Goal: Transaction & Acquisition: Purchase product/service

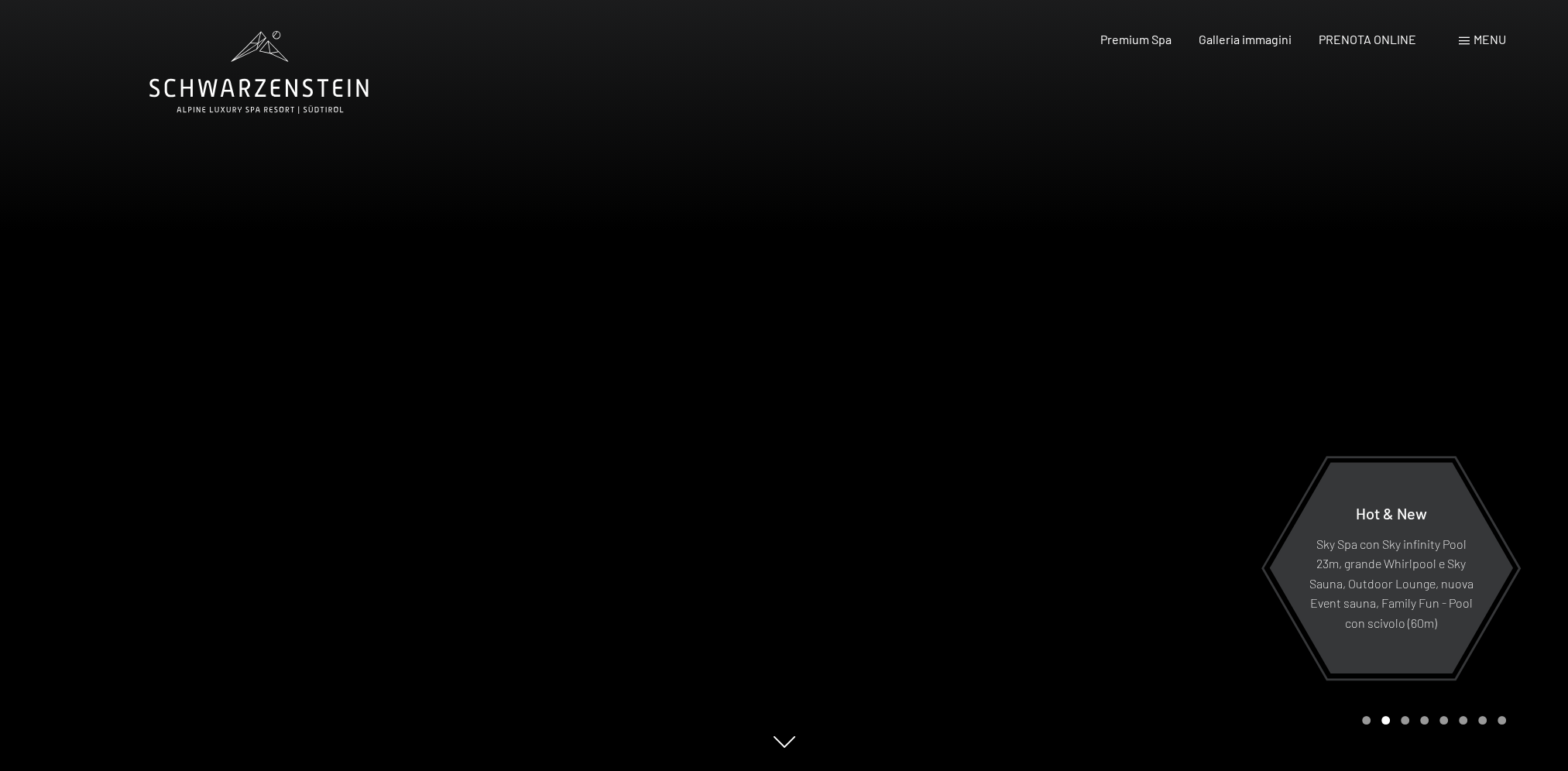
click at [1484, 42] on span "Menu" at bounding box center [1489, 39] width 32 height 15
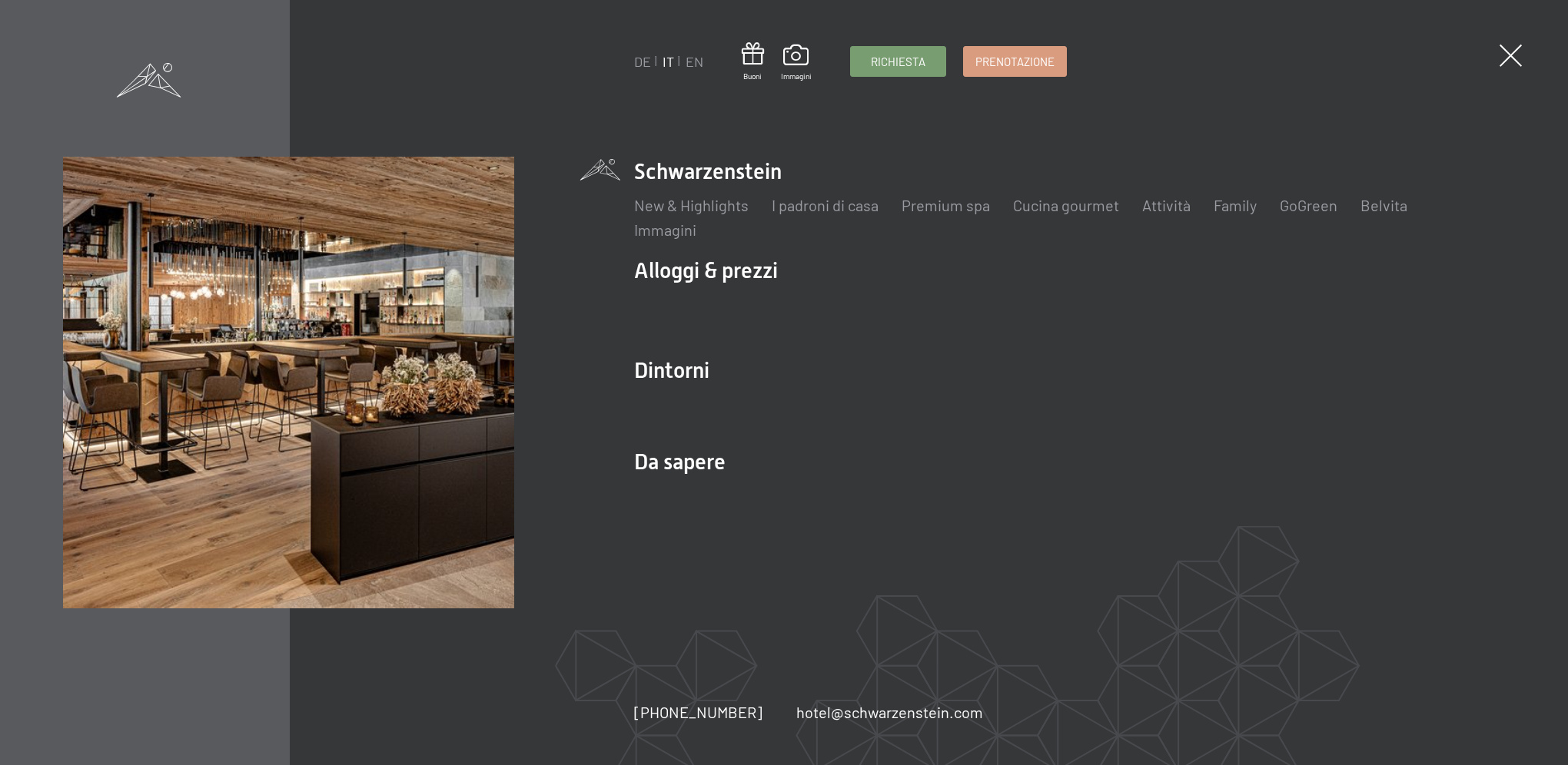
click at [883, 132] on div "DE IT EN Buoni Immagini Richiesta Prenotazione DE IT EN Schwarzenstein New & Hi…" at bounding box center [784, 382] width 1568 height 765
click at [763, 59] on span at bounding box center [753, 54] width 22 height 28
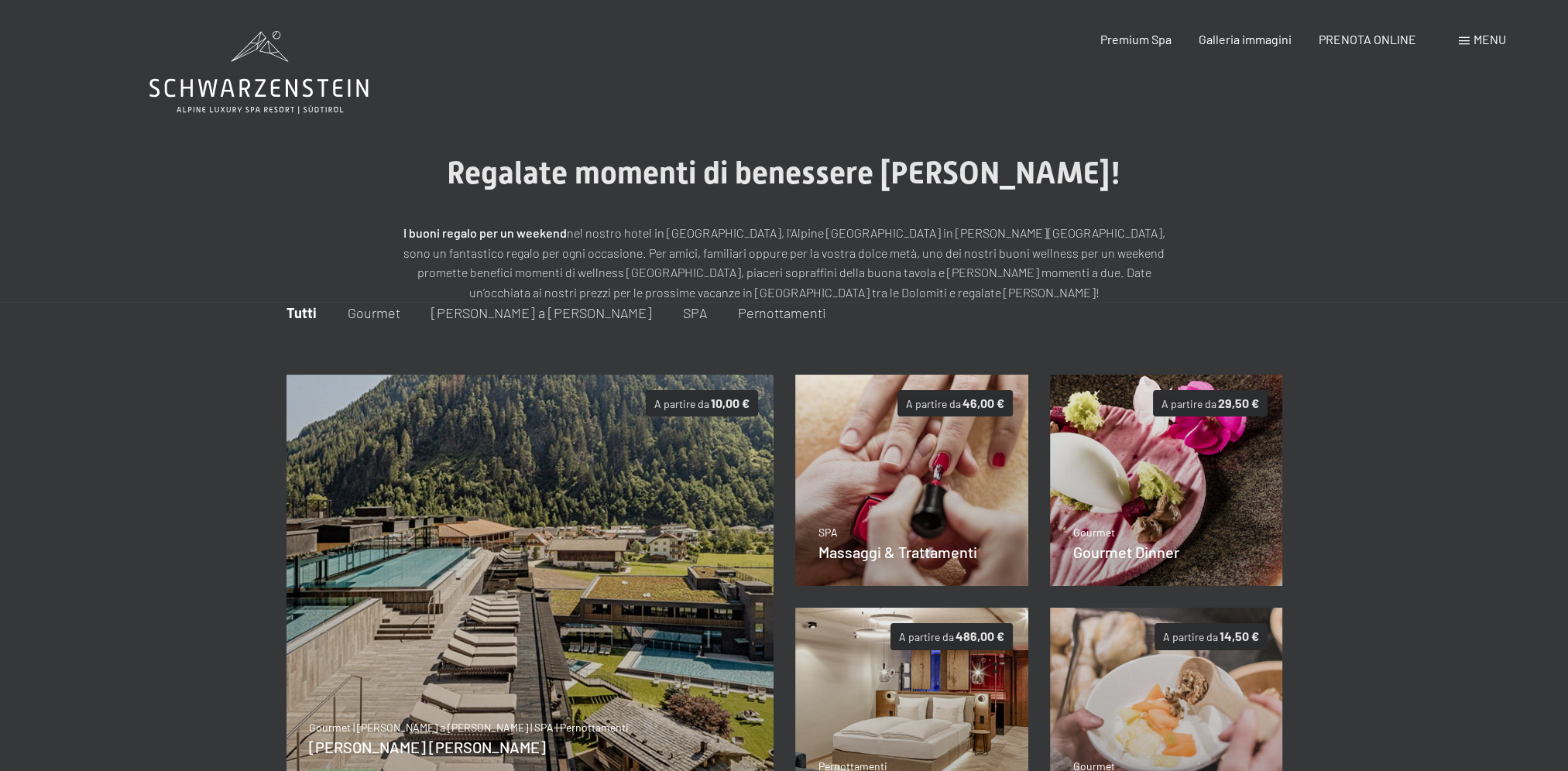
click at [557, 570] on img at bounding box center [530, 597] width 488 height 446
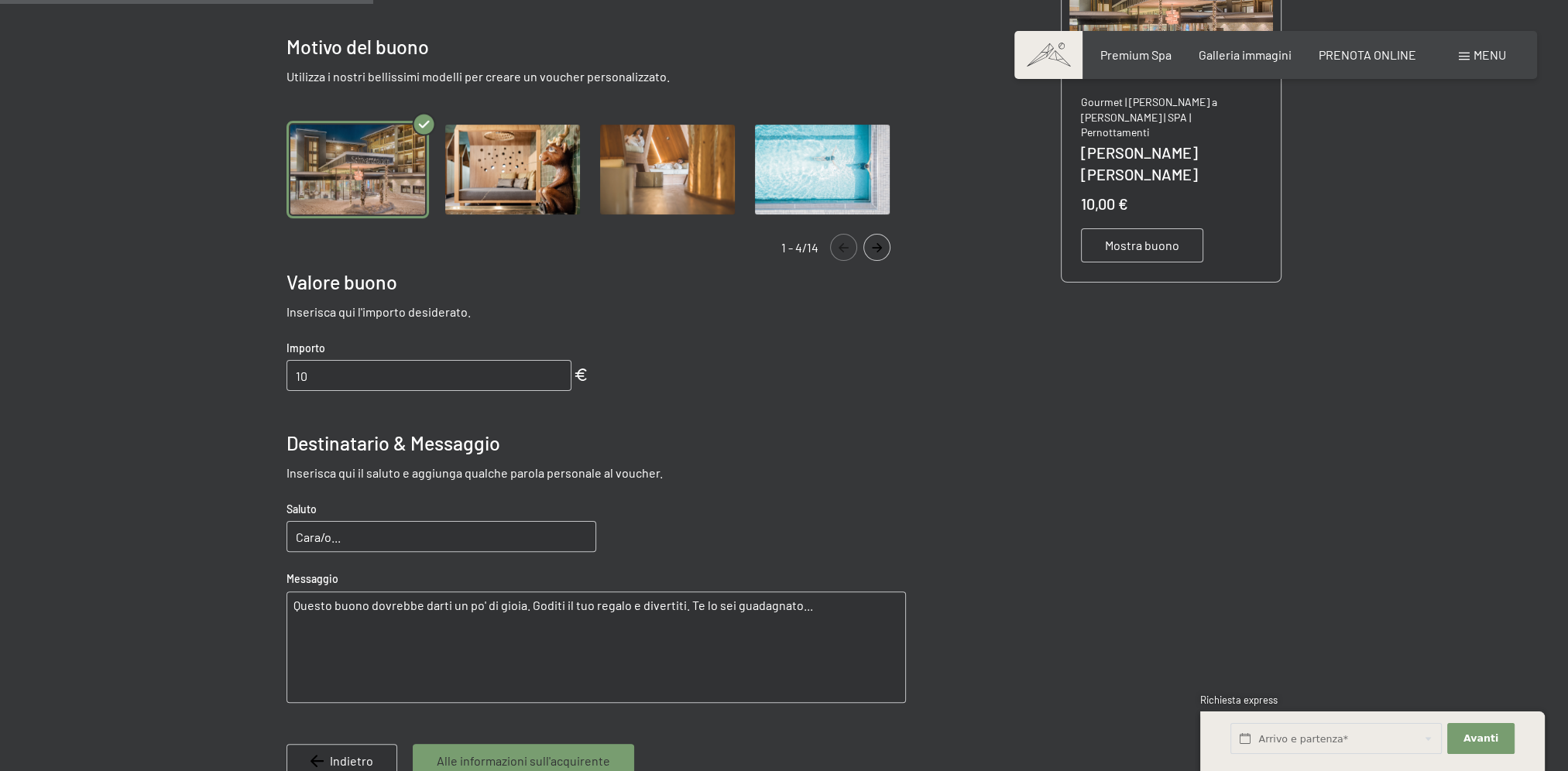
scroll to position [457, 0]
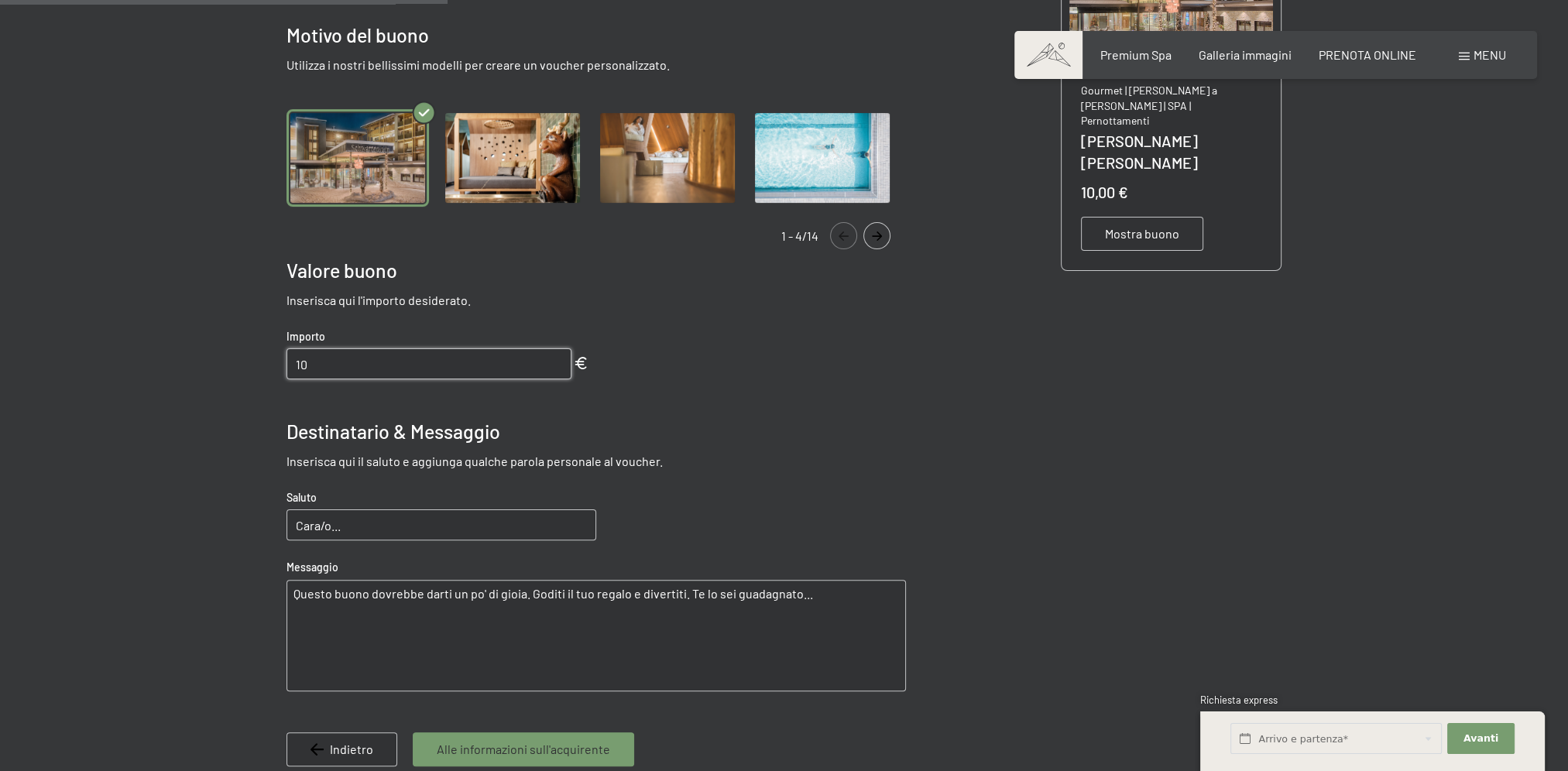
click at [436, 365] on input "10" at bounding box center [428, 364] width 285 height 31
